Goal: Information Seeking & Learning: Learn about a topic

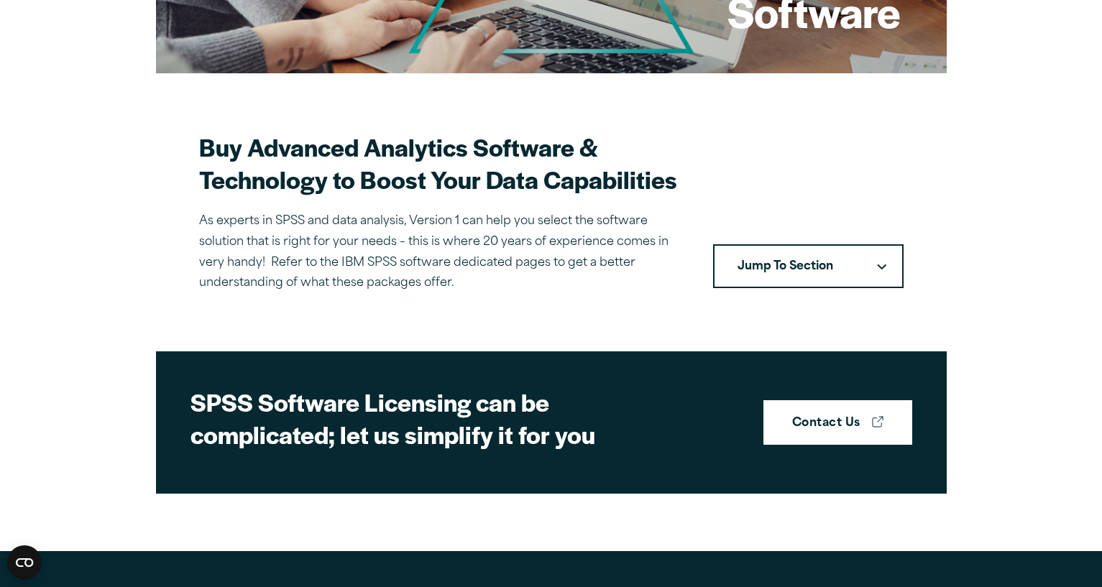
scroll to position [323, 0]
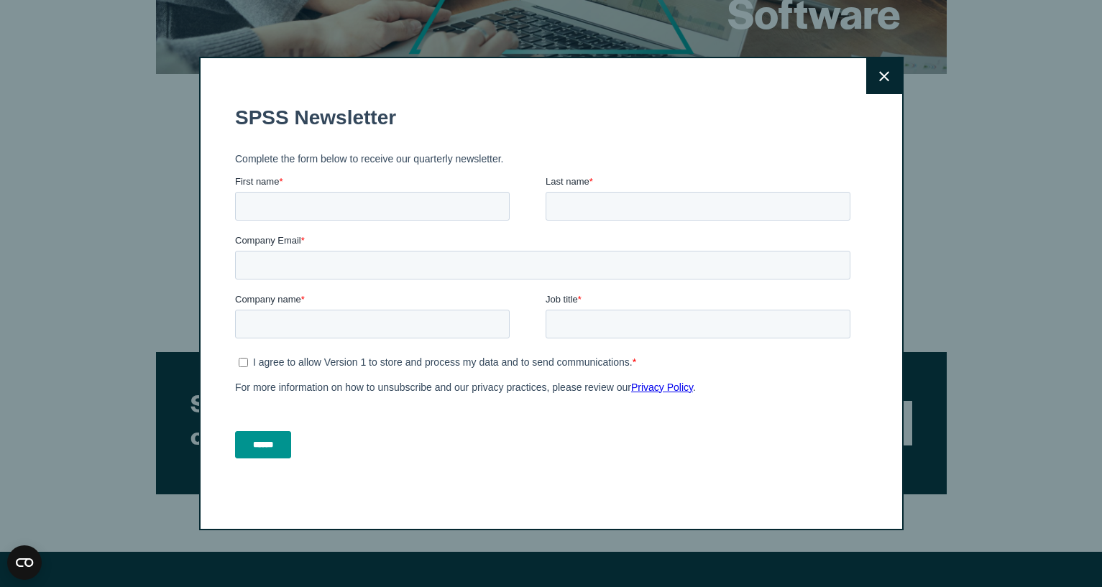
click at [880, 77] on icon at bounding box center [884, 76] width 10 height 11
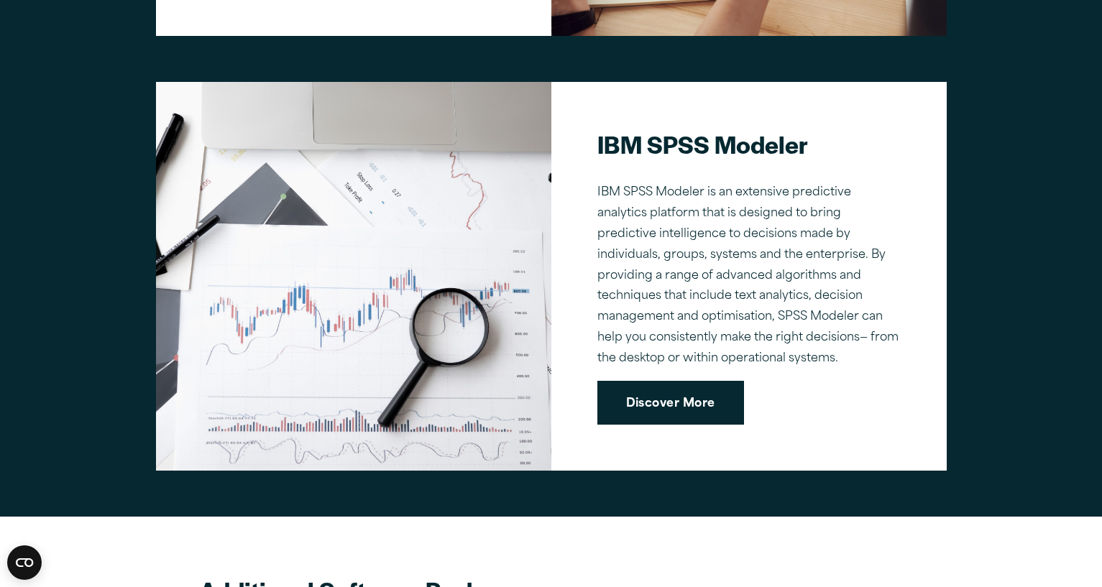
scroll to position [1410, 0]
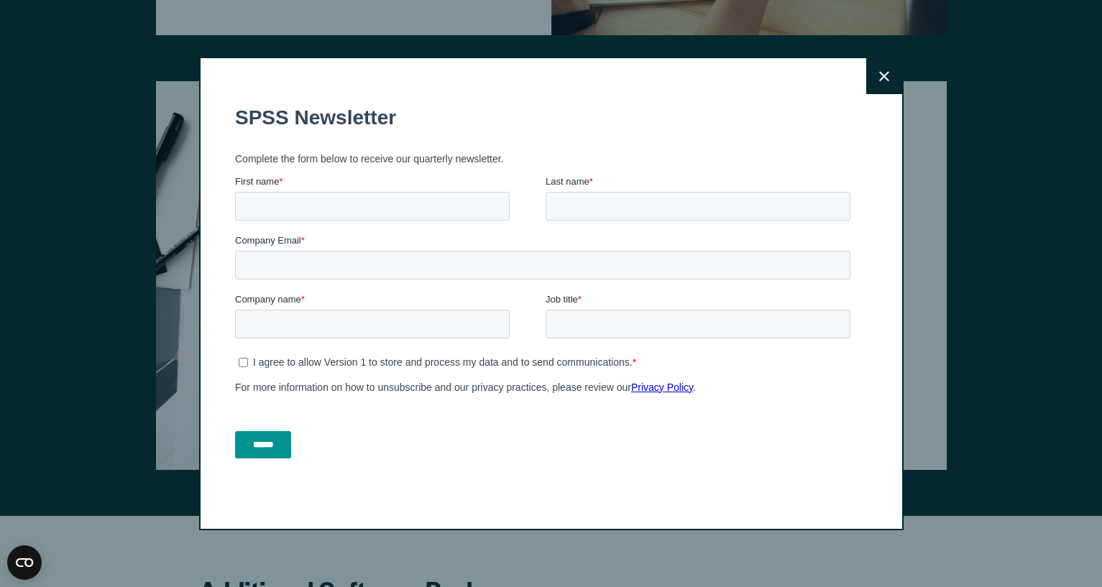
click at [880, 81] on icon at bounding box center [884, 76] width 10 height 10
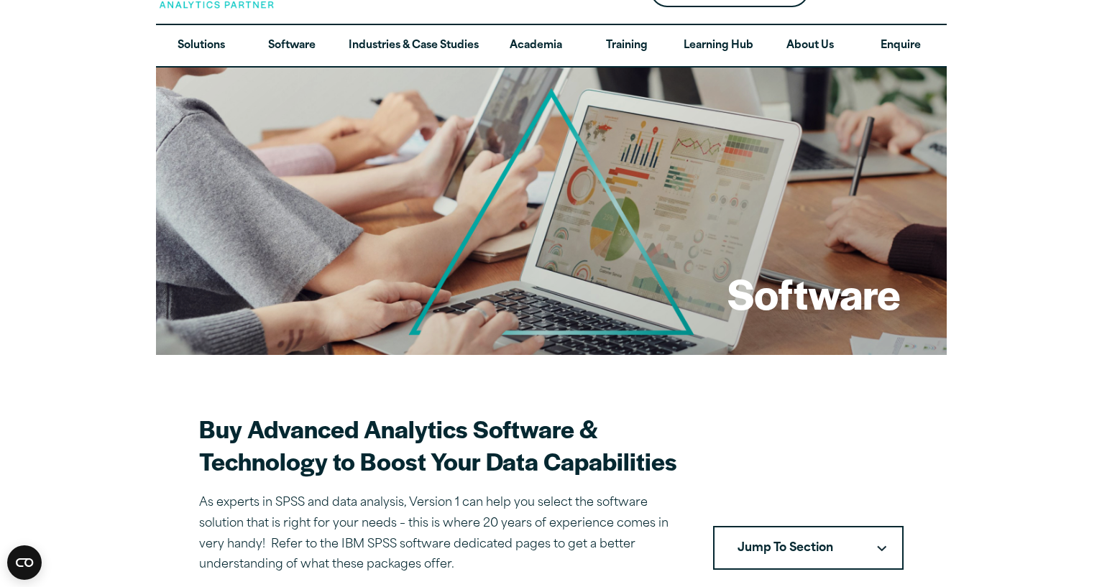
scroll to position [0, 0]
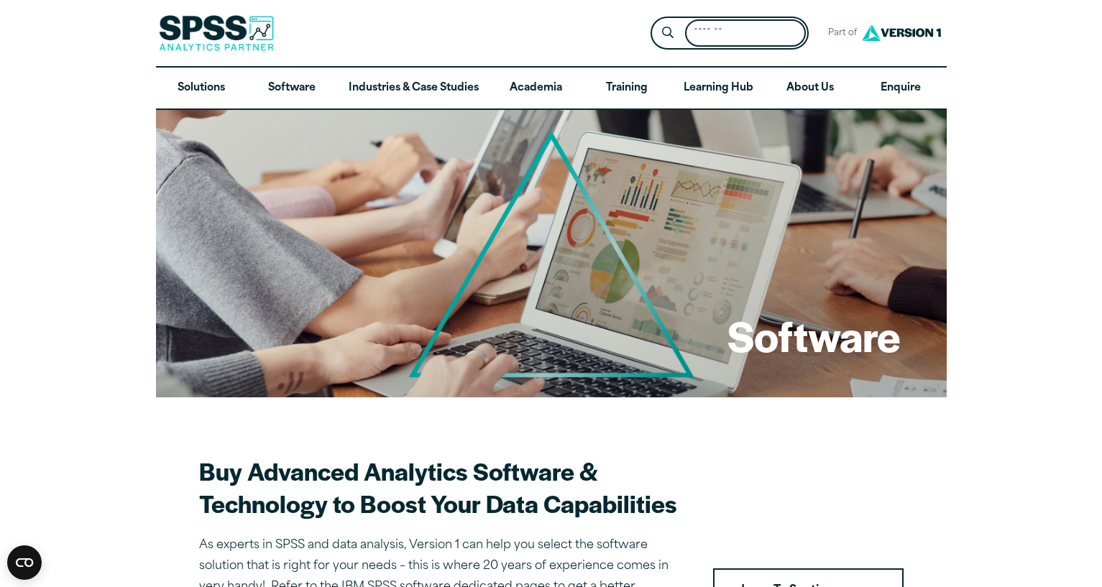
click at [723, 37] on input "Search for:" at bounding box center [745, 33] width 121 height 28
type input "**********"
click at [654, 20] on button "Submit Site Search" at bounding box center [667, 33] width 27 height 27
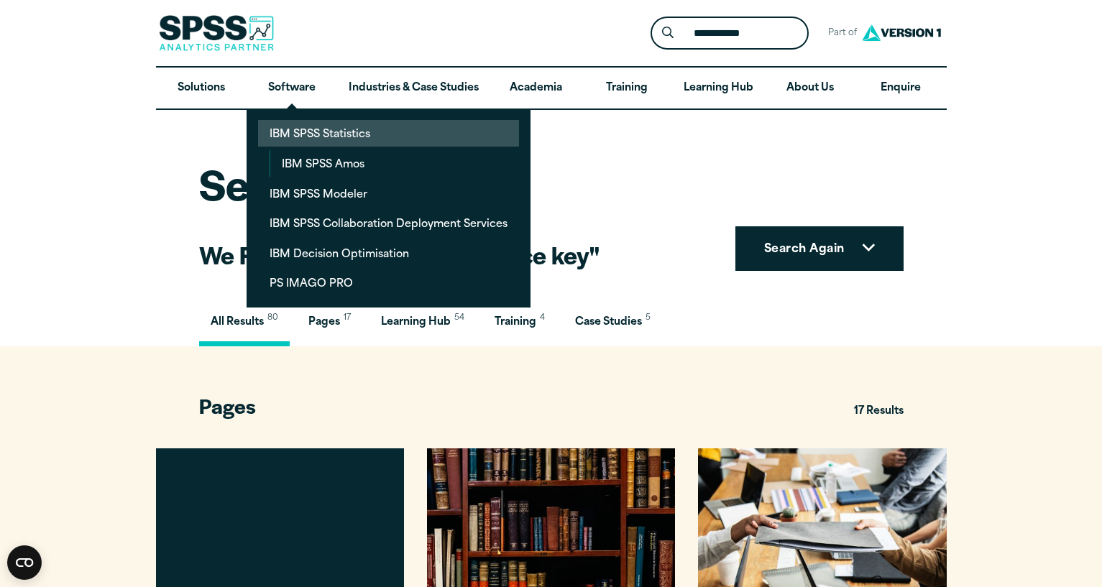
click at [303, 137] on link "IBM SPSS Statistics" at bounding box center [388, 133] width 261 height 27
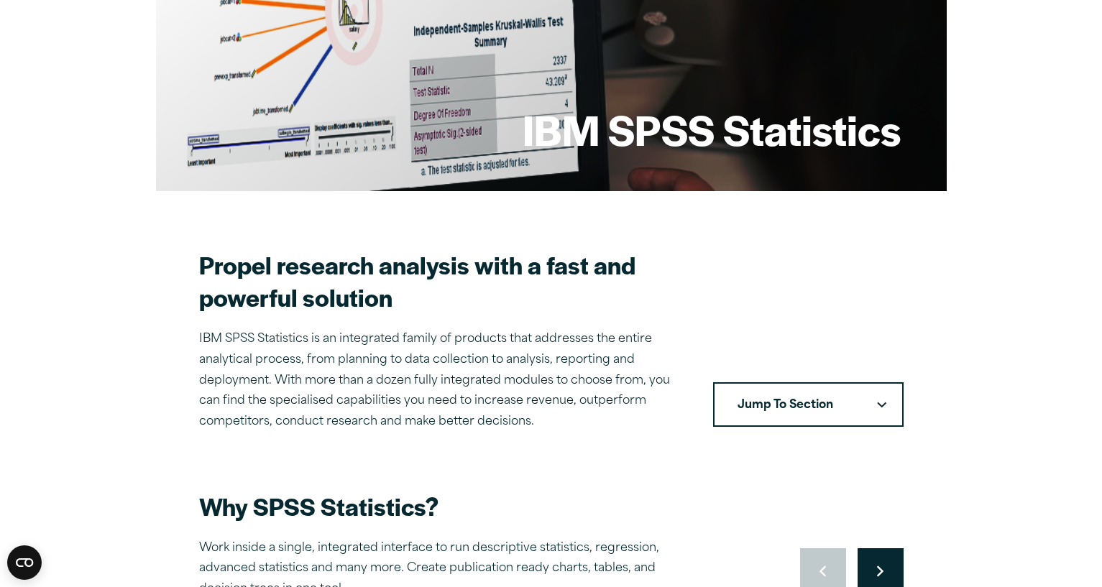
scroll to position [233, 0]
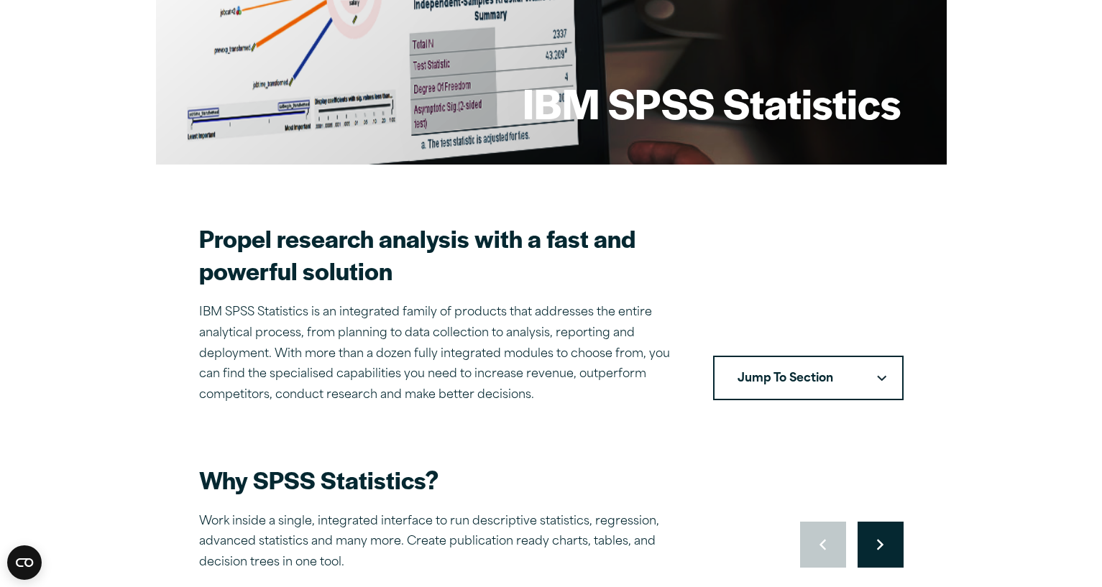
click at [832, 377] on button "Jump To Section" at bounding box center [808, 378] width 190 height 45
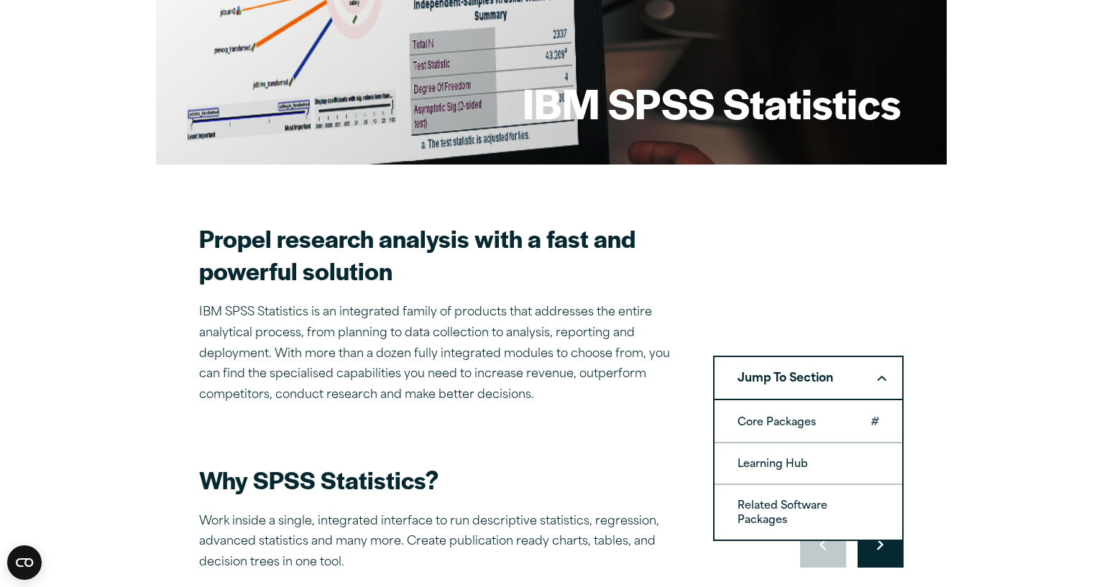
click at [822, 418] on link "Core Packages" at bounding box center [808, 422] width 188 height 40
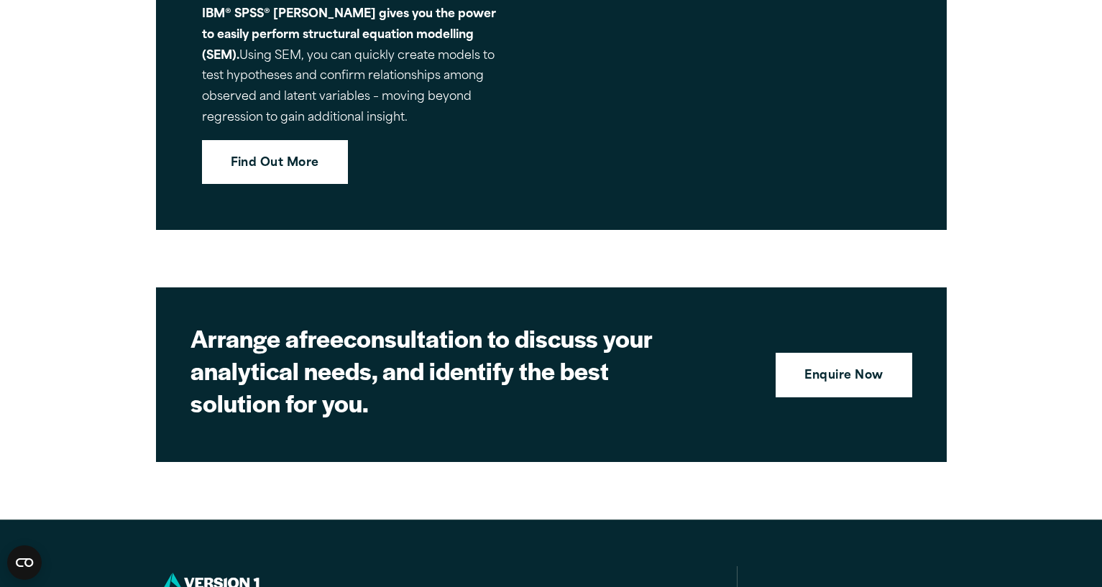
scroll to position [6398, 0]
